Goal: Information Seeking & Learning: Check status

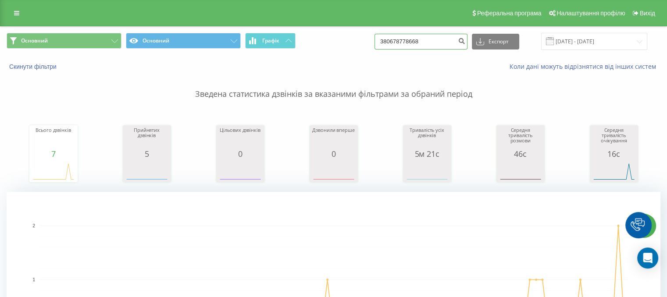
drag, startPoint x: 359, startPoint y: 36, endPoint x: 298, endPoint y: 36, distance: 61.4
click at [298, 36] on div "Основний Основний Графік 380678778668 Експорт .csv .xls .xlsx 19.05.2025 - 19.0…" at bounding box center [334, 41] width 654 height 17
click at [11, 14] on link at bounding box center [17, 13] width 16 height 12
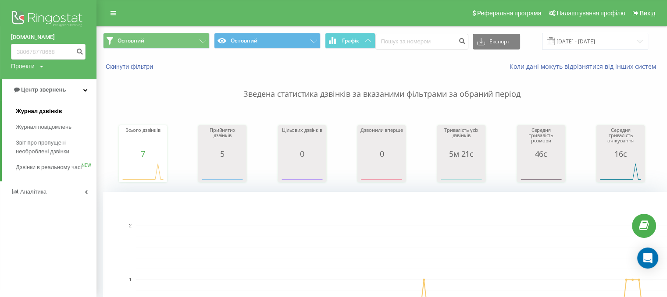
click at [39, 113] on span "Журнал дзвінків" at bounding box center [39, 111] width 47 height 9
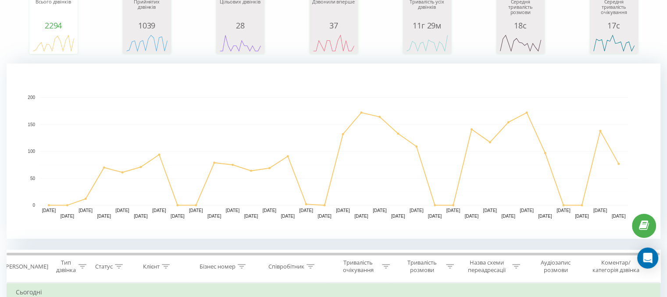
scroll to position [175, 0]
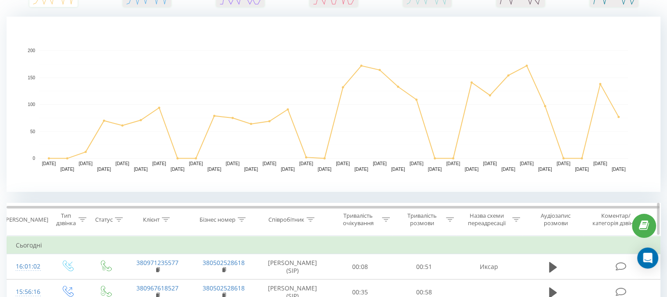
click at [164, 220] on icon at bounding box center [166, 220] width 8 height 4
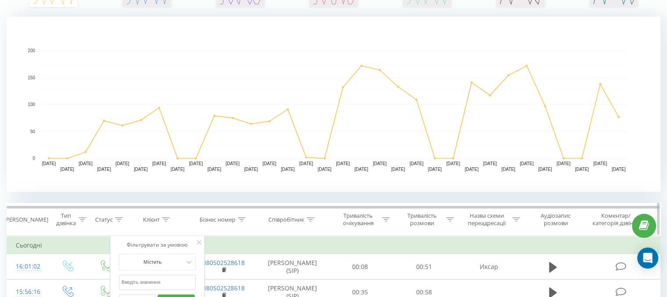
click at [116, 219] on icon at bounding box center [119, 220] width 8 height 4
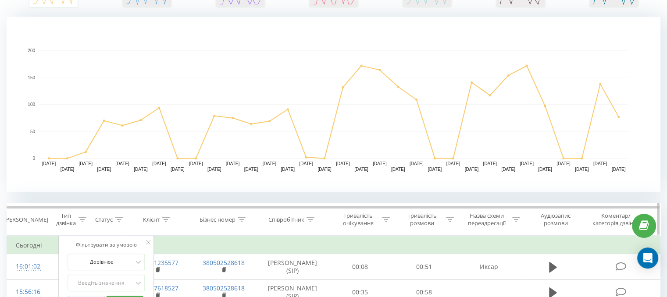
click at [116, 219] on icon at bounding box center [119, 220] width 8 height 4
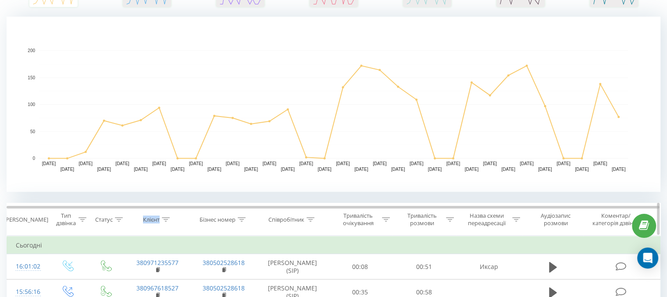
click at [116, 219] on icon at bounding box center [119, 220] width 8 height 4
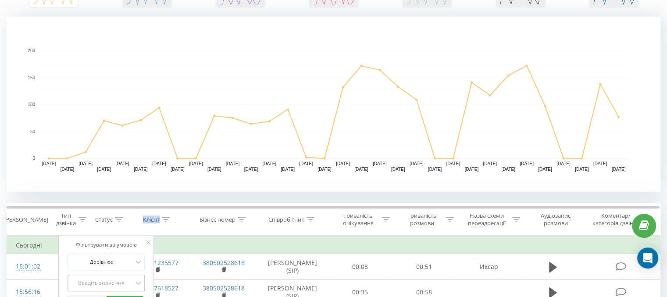
click at [121, 283] on div "Введіть значення" at bounding box center [106, 283] width 77 height 17
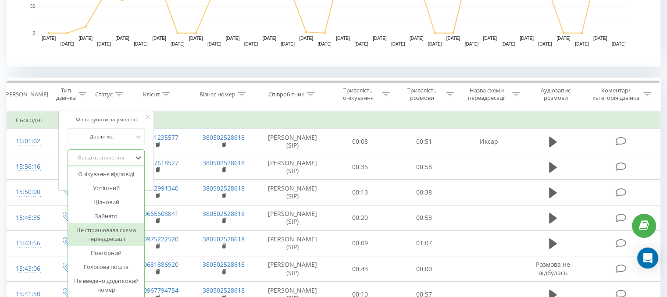
scroll to position [44, 0]
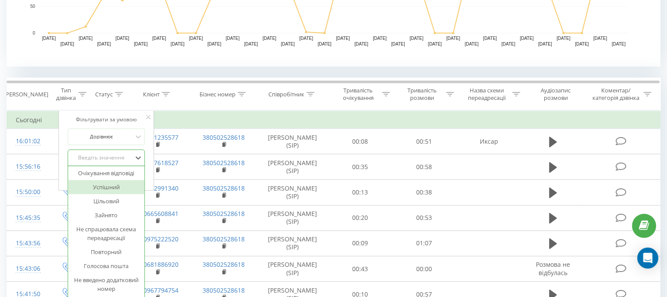
click at [107, 190] on div "Успішний" at bounding box center [106, 187] width 76 height 14
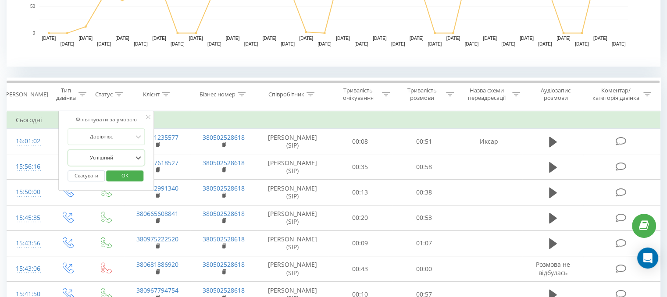
click at [138, 179] on button "OK" at bounding box center [124, 176] width 37 height 11
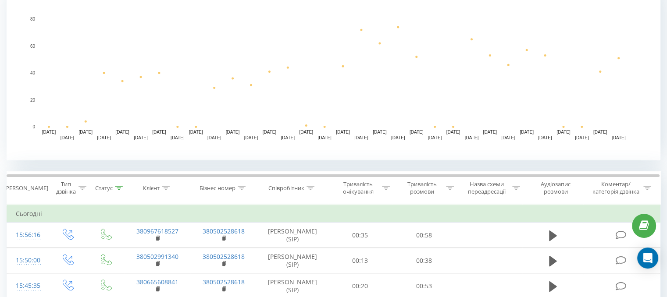
scroll to position [201, 0]
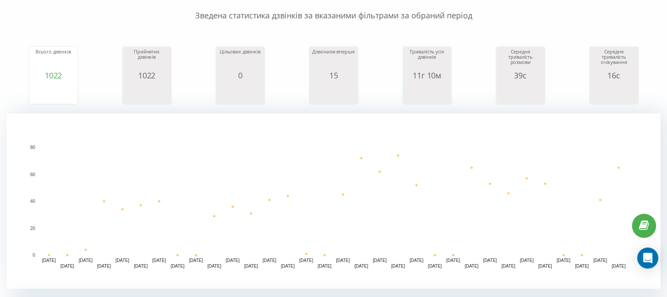
scroll to position [88, 0]
